Goal: Learn about a topic

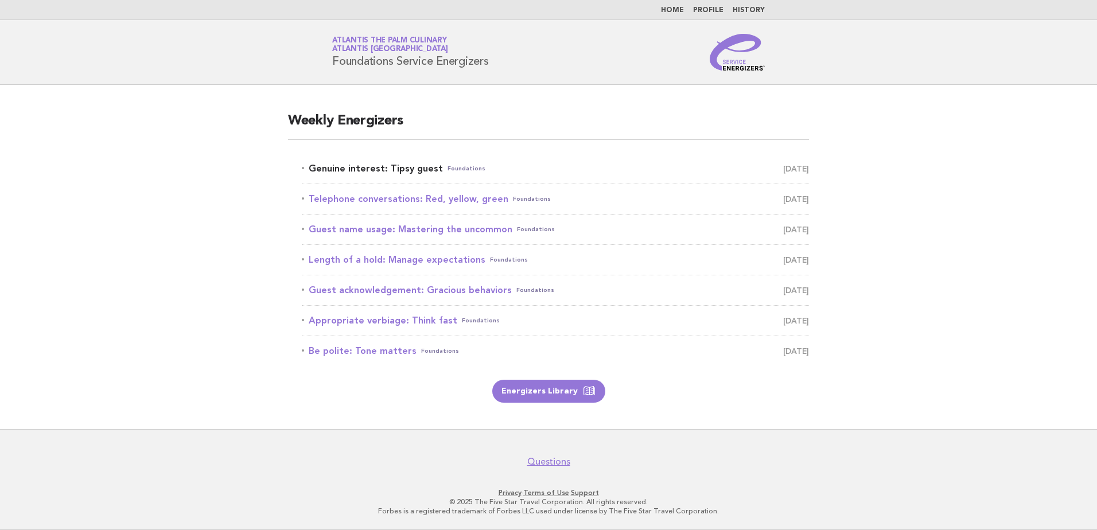
click at [364, 166] on link "Genuine interest: Tipsy guest Foundations September 14" at bounding box center [555, 169] width 507 height 16
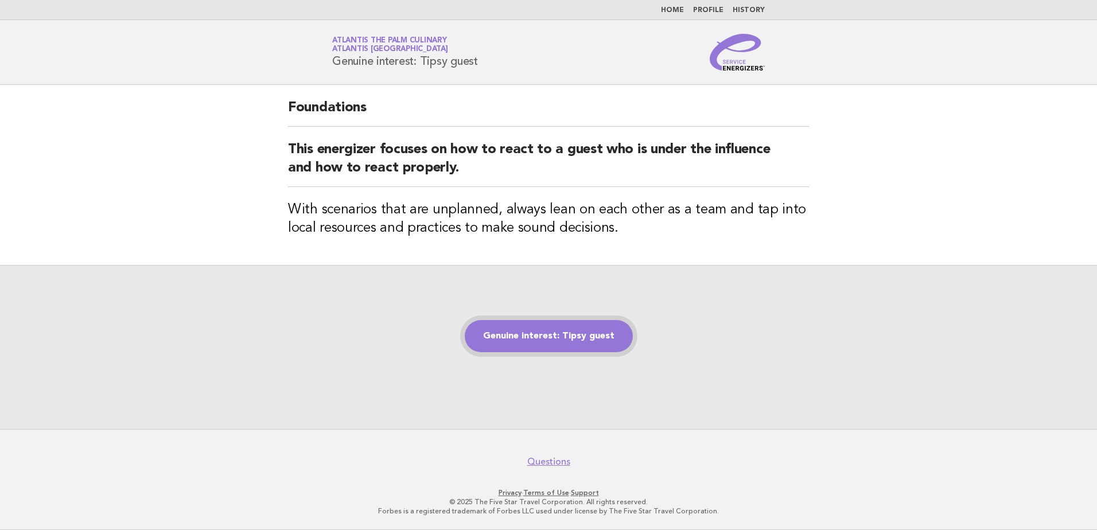
click at [505, 335] on link "Genuine interest: Tipsy guest" at bounding box center [549, 336] width 168 height 32
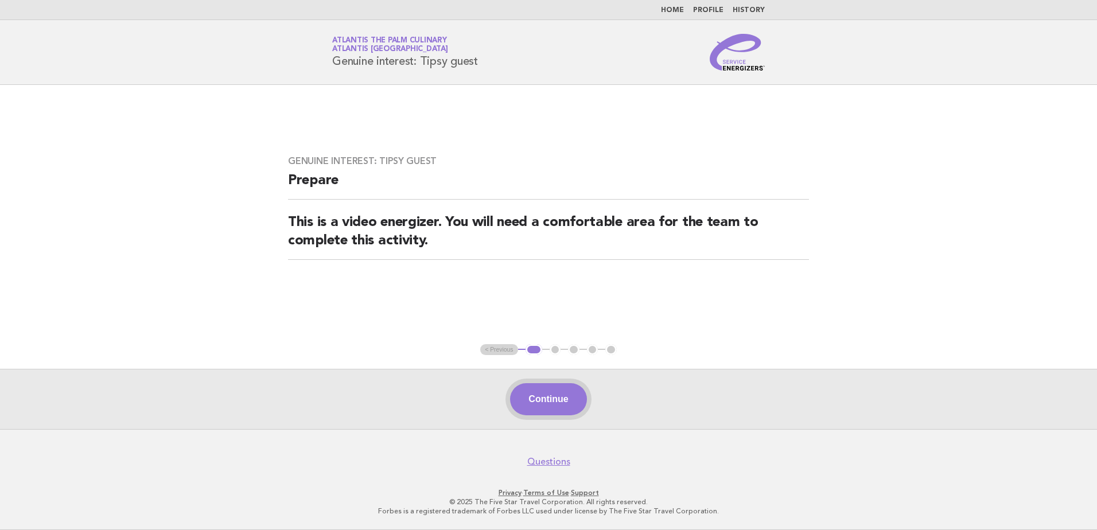
click at [544, 402] on button "Continue" at bounding box center [548, 399] width 76 height 32
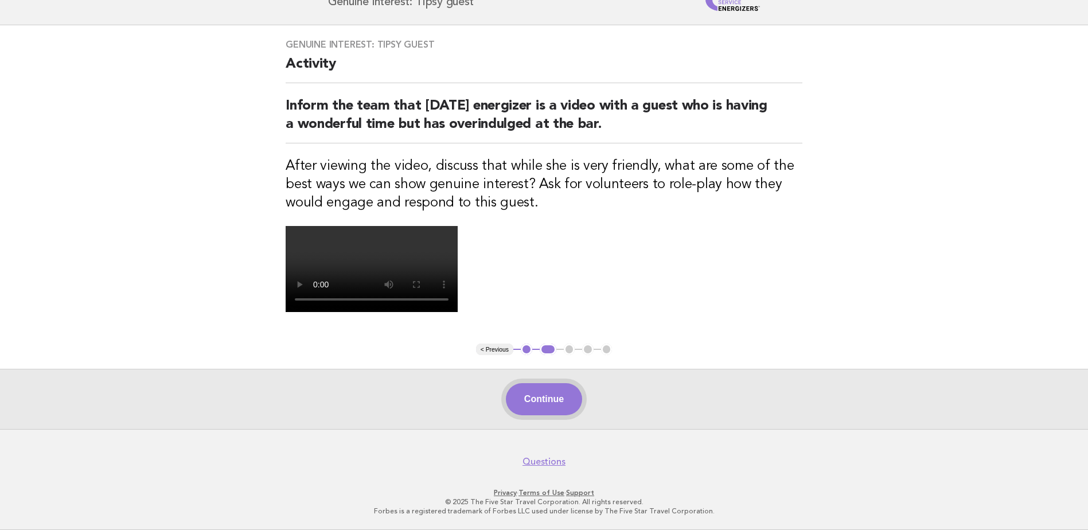
click at [570, 399] on button "Continue" at bounding box center [544, 399] width 76 height 32
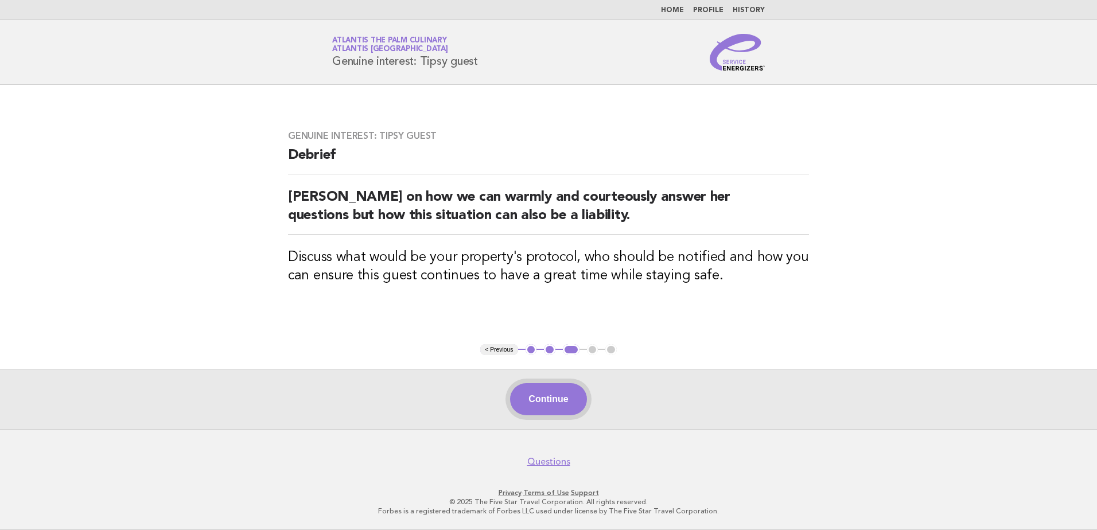
click at [550, 405] on button "Continue" at bounding box center [548, 399] width 76 height 32
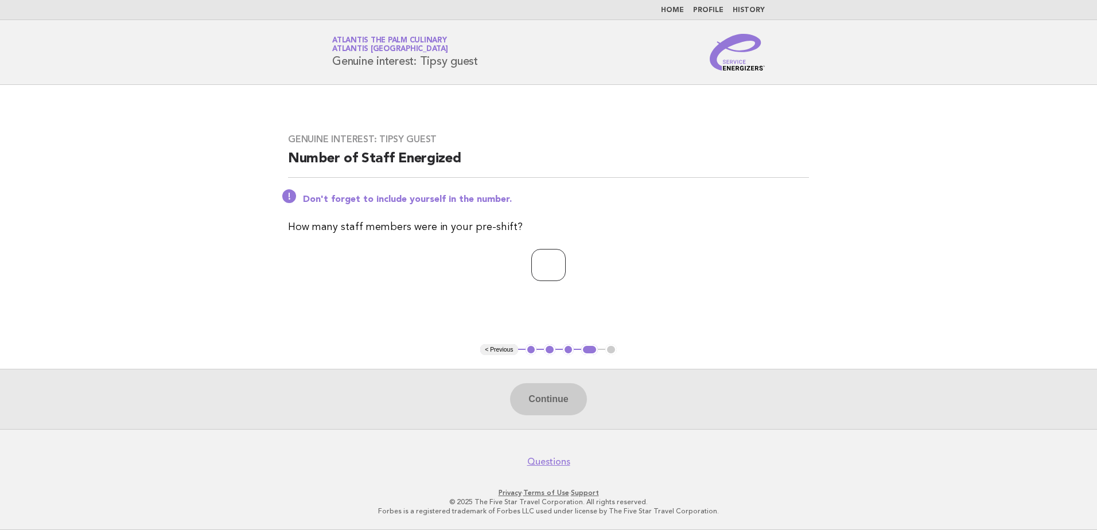
click at [561, 273] on input "number" at bounding box center [548, 265] width 34 height 32
click at [565, 262] on input "*" at bounding box center [548, 265] width 34 height 32
type input "*"
click at [565, 262] on input "*" at bounding box center [548, 265] width 34 height 32
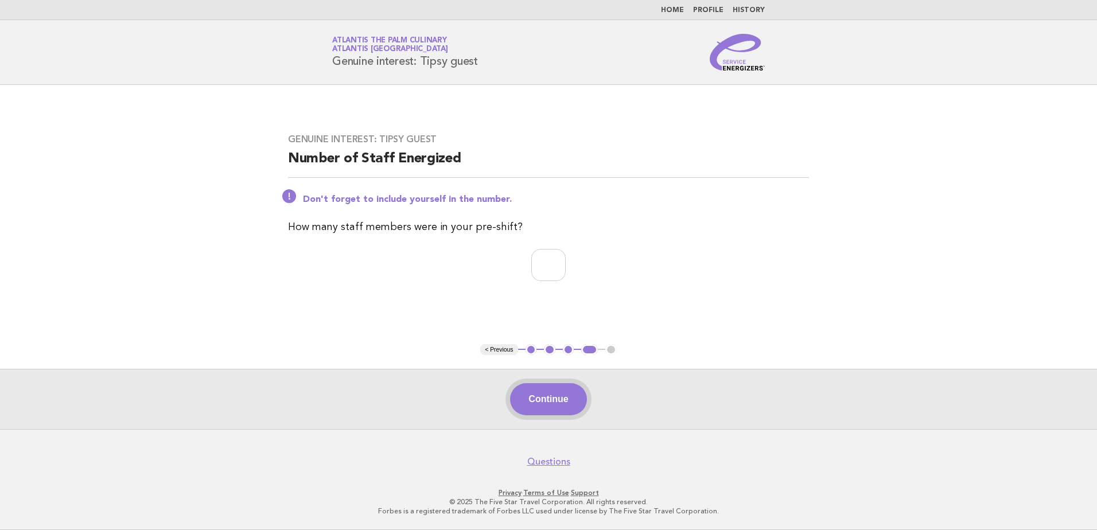
click at [537, 407] on button "Continue" at bounding box center [548, 399] width 76 height 32
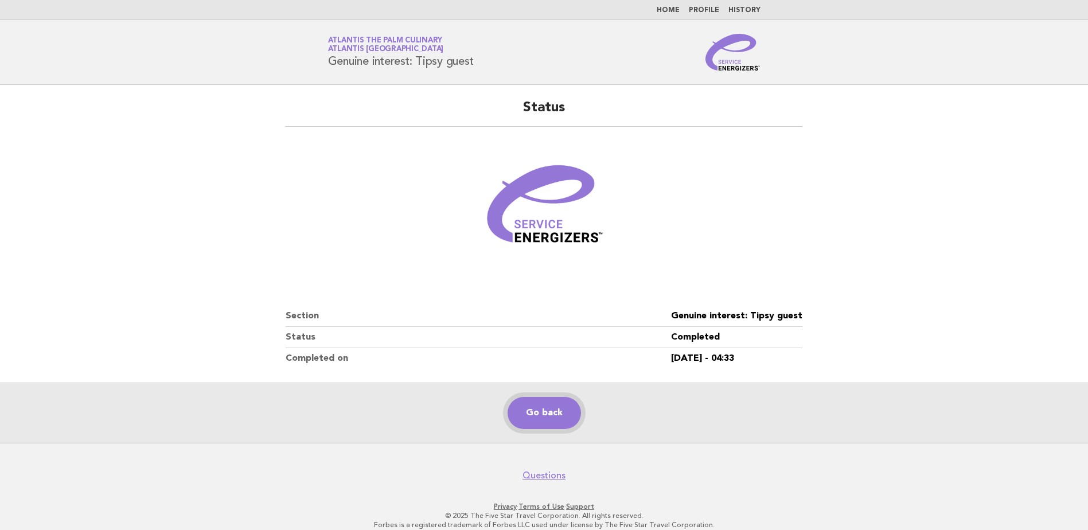
click at [563, 404] on link "Go back" at bounding box center [544, 413] width 73 height 32
